Goal: Navigation & Orientation: Find specific page/section

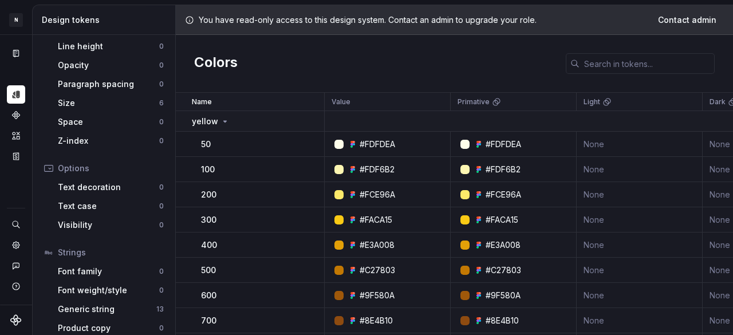
scroll to position [291, 0]
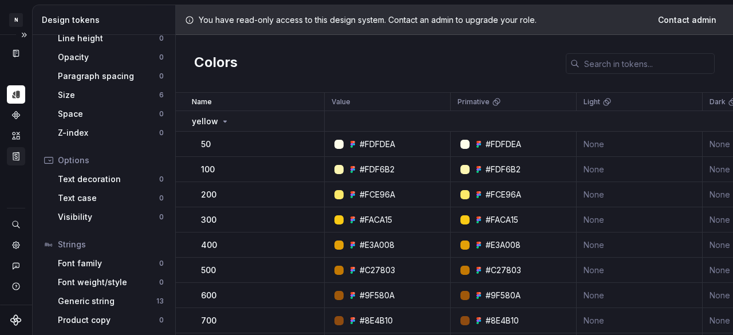
click at [15, 157] on icon "Storybook stories" at bounding box center [16, 155] width 6 height 7
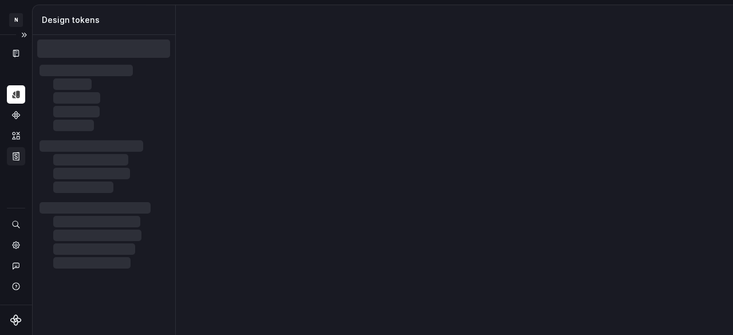
click at [19, 160] on icon "Storybook stories" at bounding box center [16, 156] width 10 height 10
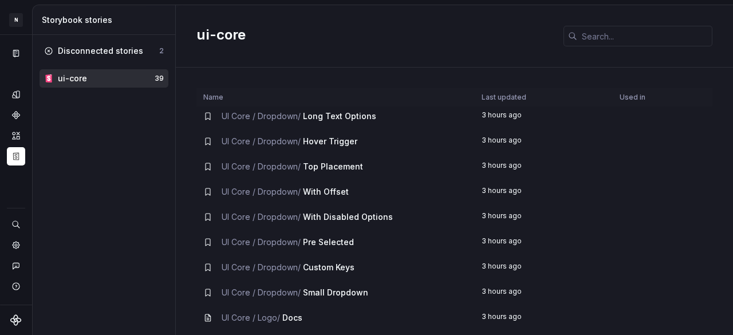
scroll to position [755, 0]
